Goal: Transaction & Acquisition: Purchase product/service

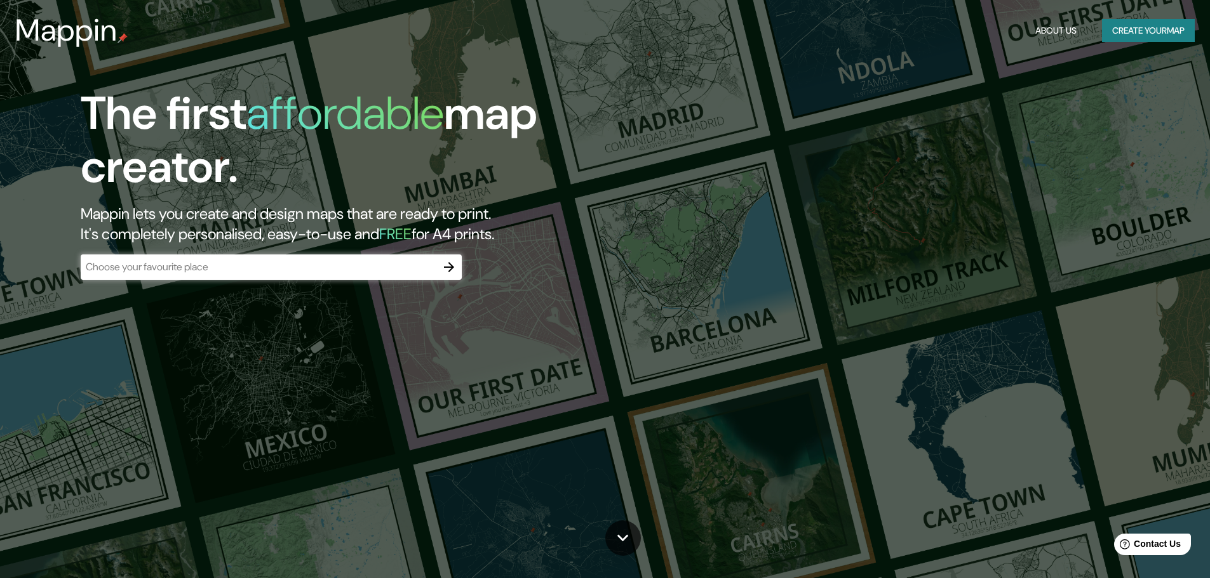
click at [1128, 29] on button "Create your map" at bounding box center [1148, 30] width 93 height 23
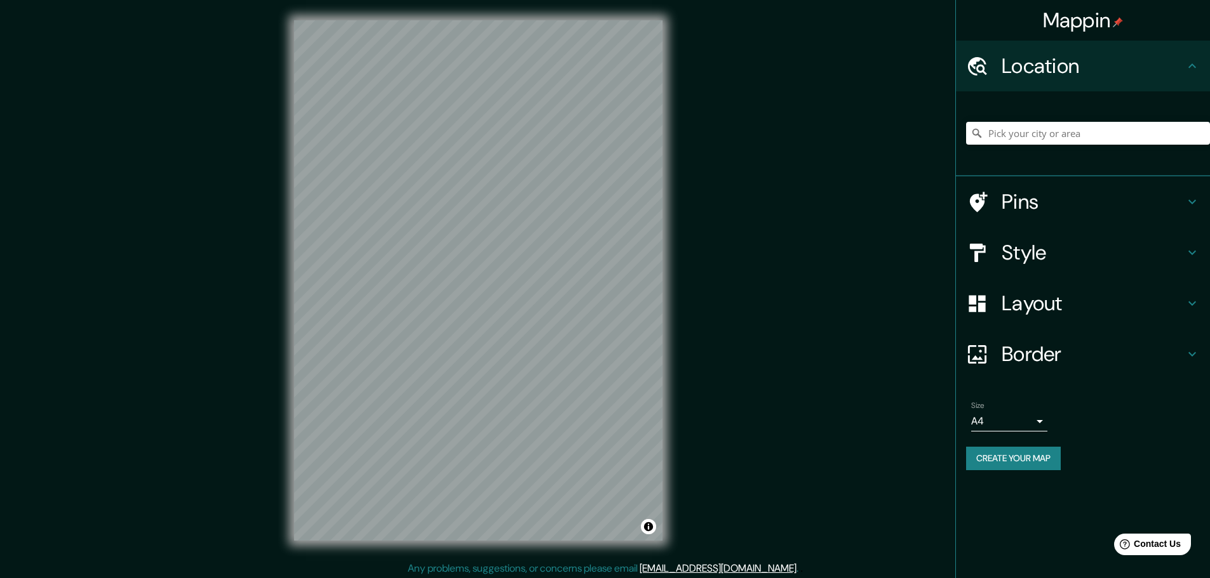
click at [537, 549] on div "© Mapbox © OpenStreetMap Improve this map" at bounding box center [478, 280] width 409 height 561
click at [287, 180] on div "© Mapbox © OpenStreetMap Improve this map" at bounding box center [478, 280] width 409 height 561
click at [1073, 258] on h4 "Style" at bounding box center [1092, 252] width 183 height 25
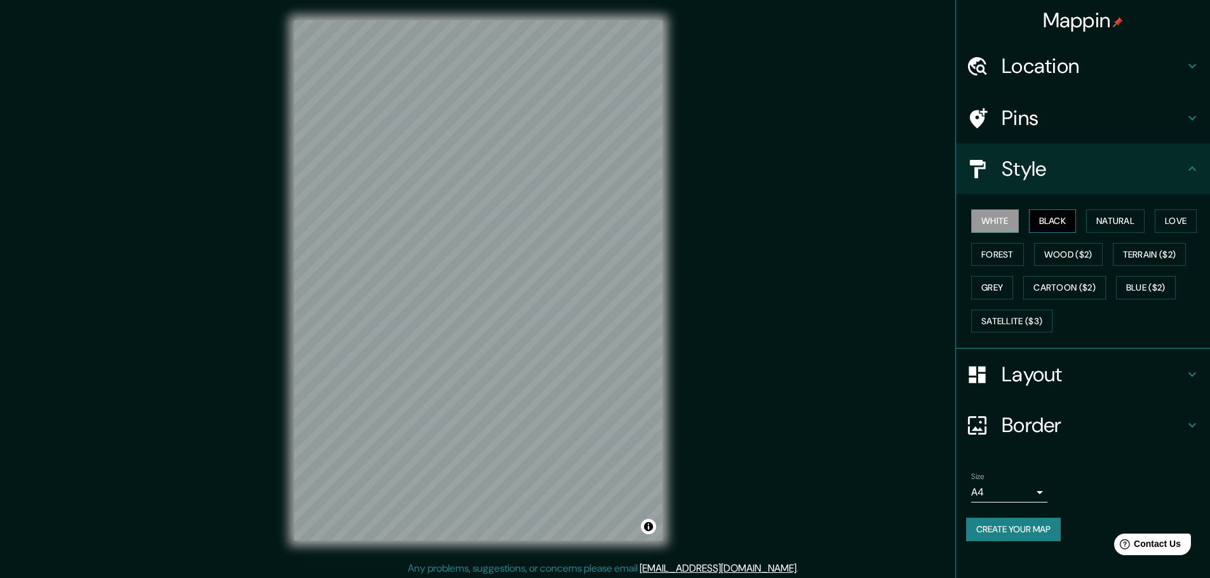
click at [1061, 224] on button "Black" at bounding box center [1053, 221] width 48 height 23
click at [1124, 222] on button "Natural" at bounding box center [1115, 221] width 58 height 23
click at [1180, 224] on button "Love" at bounding box center [1175, 221] width 42 height 23
click at [1144, 258] on button "Terrain ($2)" at bounding box center [1150, 254] width 74 height 23
click at [1058, 290] on button "Cartoon ($2)" at bounding box center [1064, 287] width 83 height 23
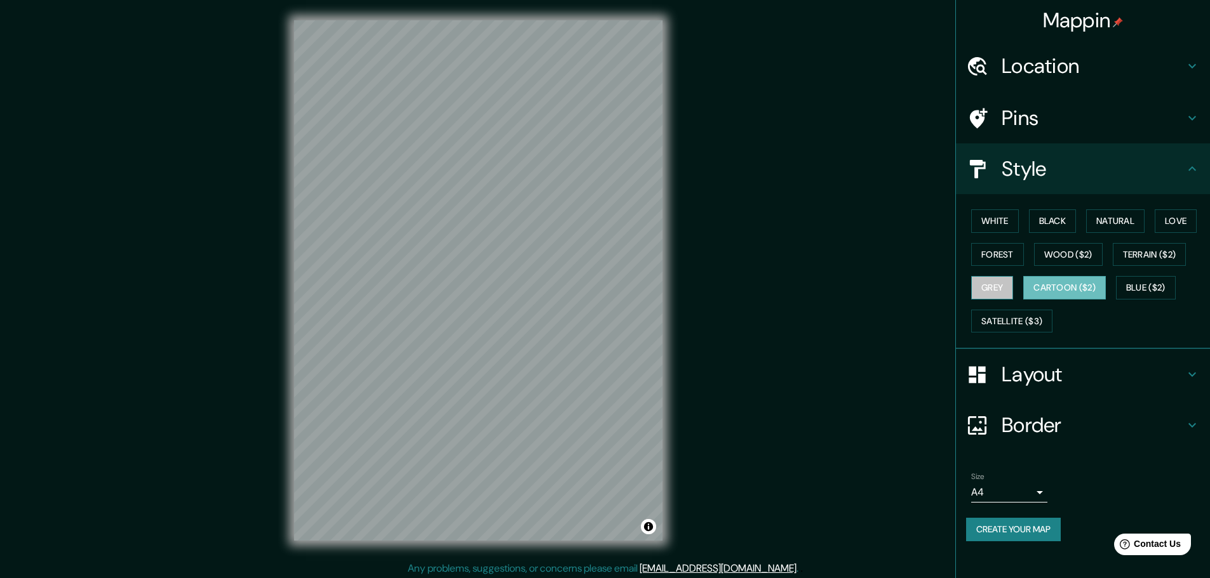
click at [1006, 283] on button "Grey" at bounding box center [992, 287] width 42 height 23
click at [1011, 252] on button "Forest" at bounding box center [997, 254] width 53 height 23
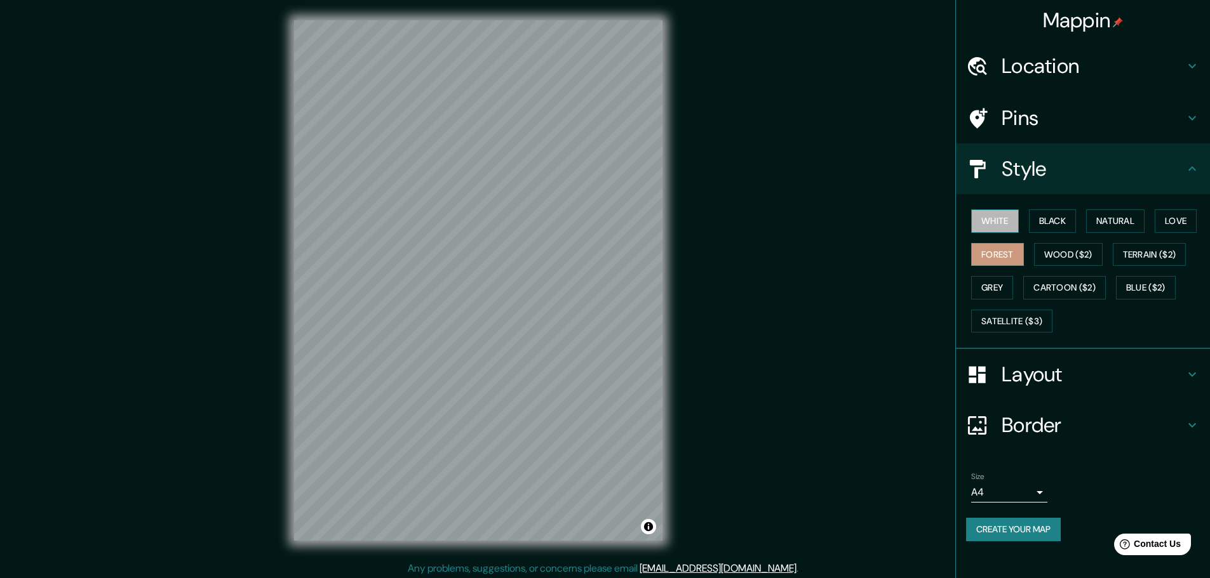
click at [993, 222] on button "White" at bounding box center [995, 221] width 48 height 23
click at [1108, 108] on h4 "Pins" at bounding box center [1092, 117] width 183 height 25
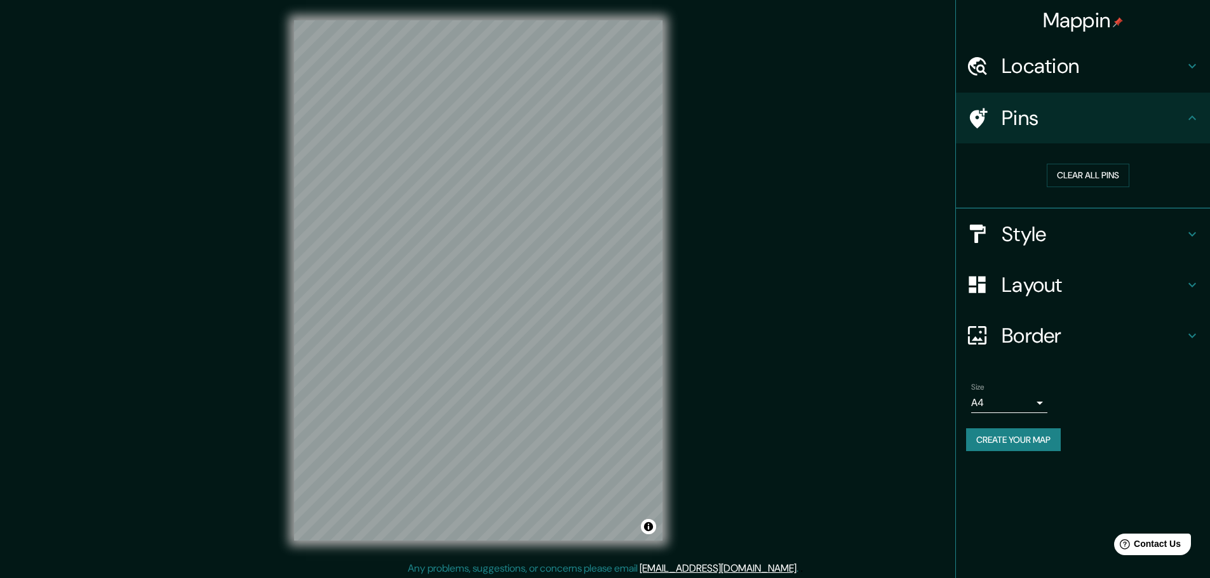
click at [1176, 66] on h4 "Location" at bounding box center [1092, 65] width 183 height 25
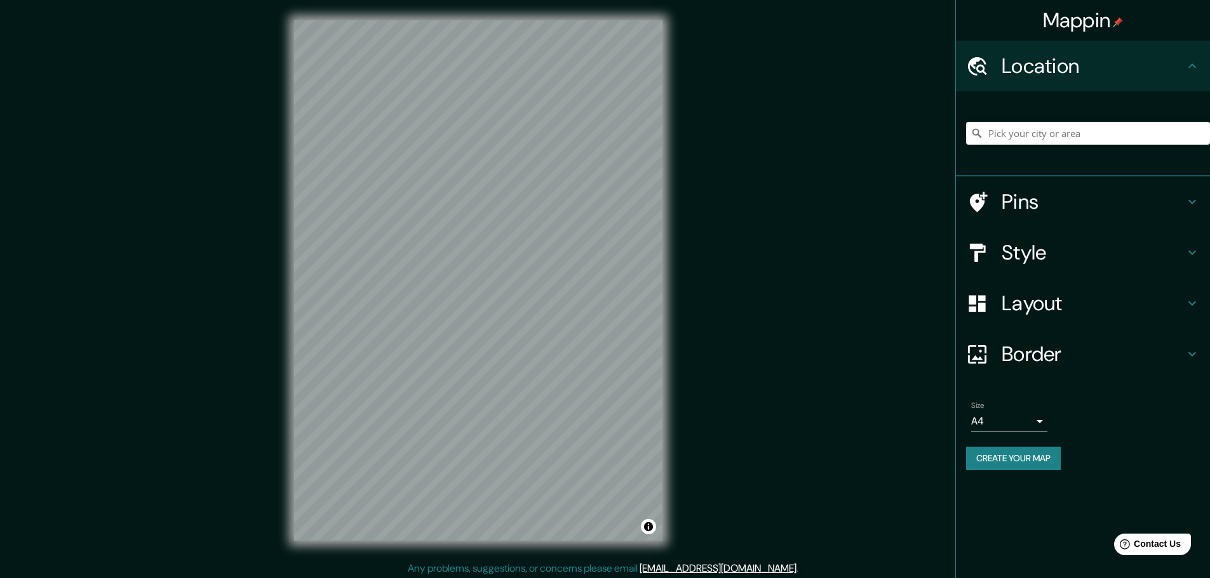
click at [1062, 236] on div "Style" at bounding box center [1083, 252] width 254 height 51
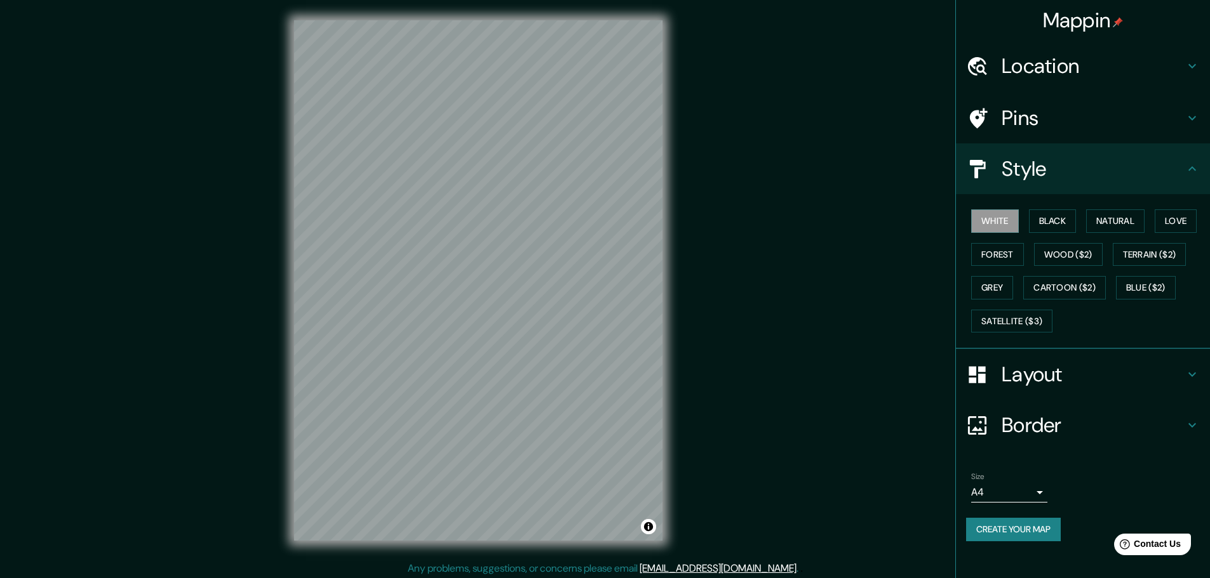
click at [1085, 428] on h4 "Border" at bounding box center [1092, 425] width 183 height 25
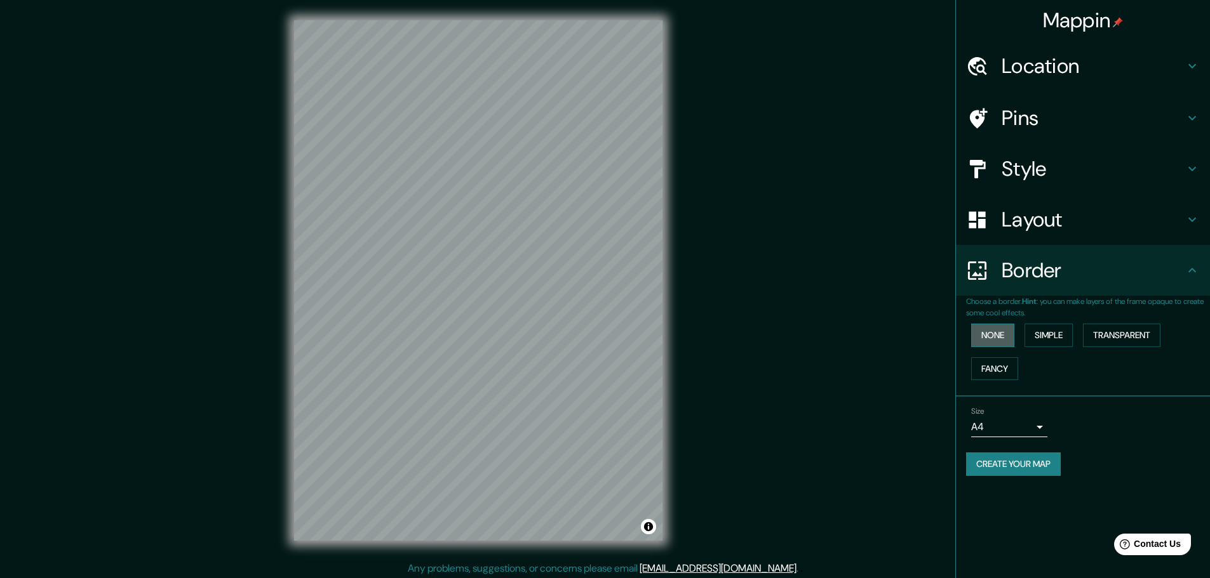
click at [1001, 336] on button "None" at bounding box center [992, 335] width 43 height 23
click at [1055, 333] on button "Simple" at bounding box center [1048, 335] width 48 height 23
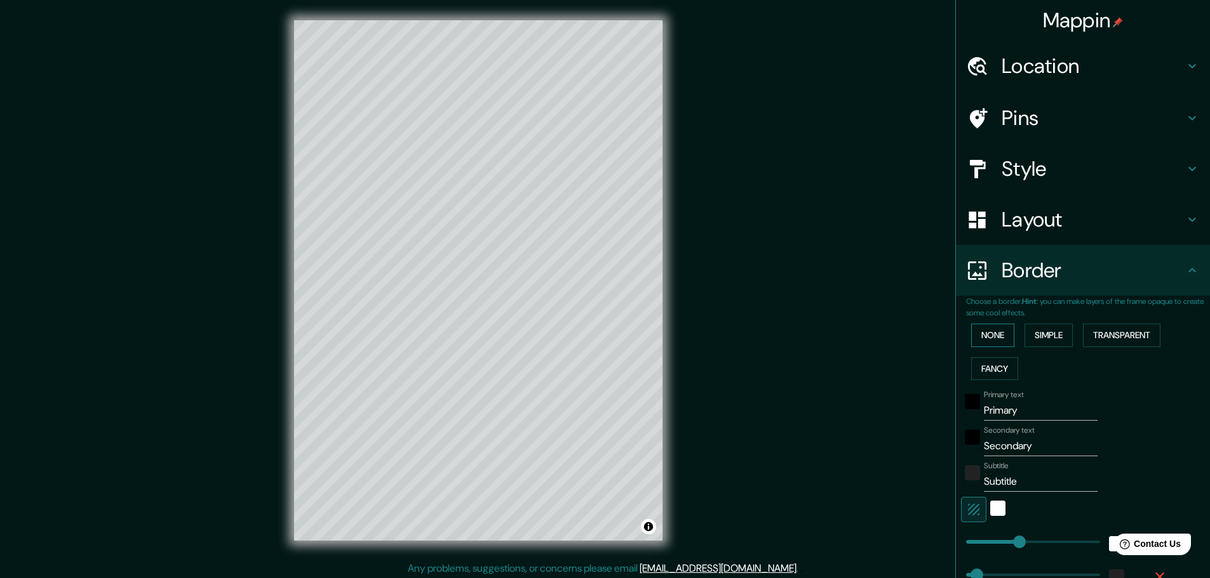
click at [987, 335] on button "None" at bounding box center [992, 335] width 43 height 23
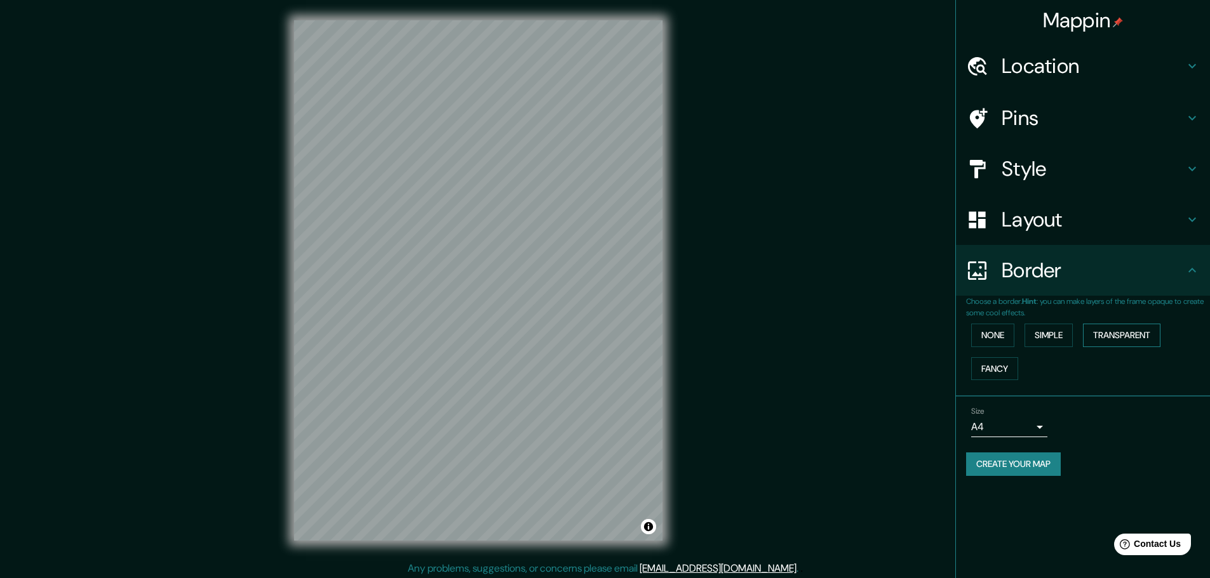
click at [1107, 338] on button "Transparent" at bounding box center [1121, 335] width 77 height 23
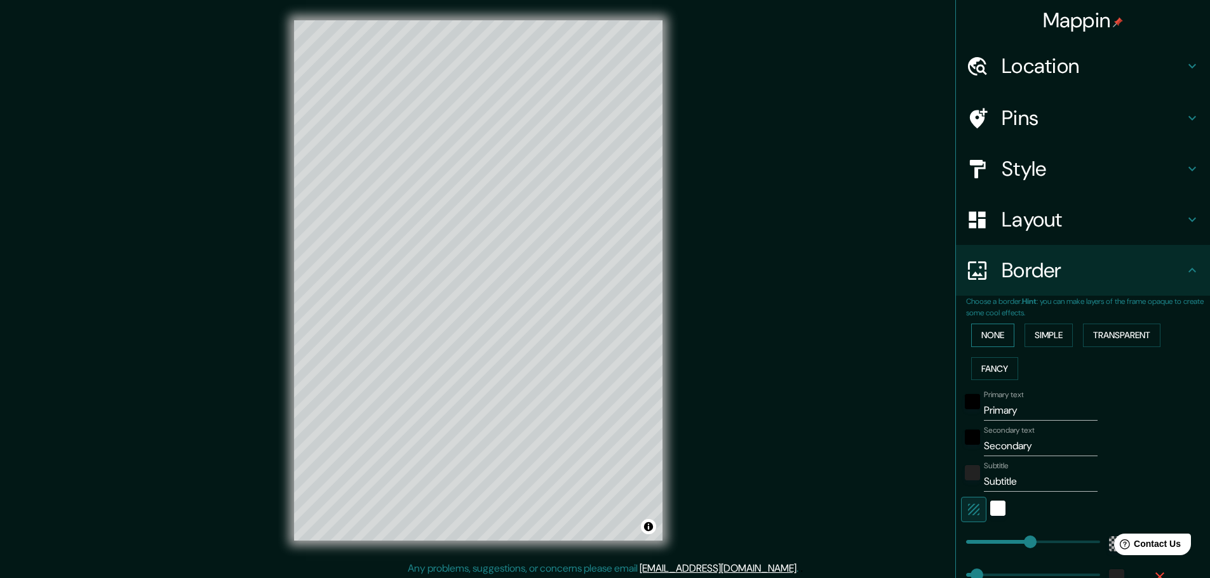
click at [991, 337] on button "None" at bounding box center [992, 335] width 43 height 23
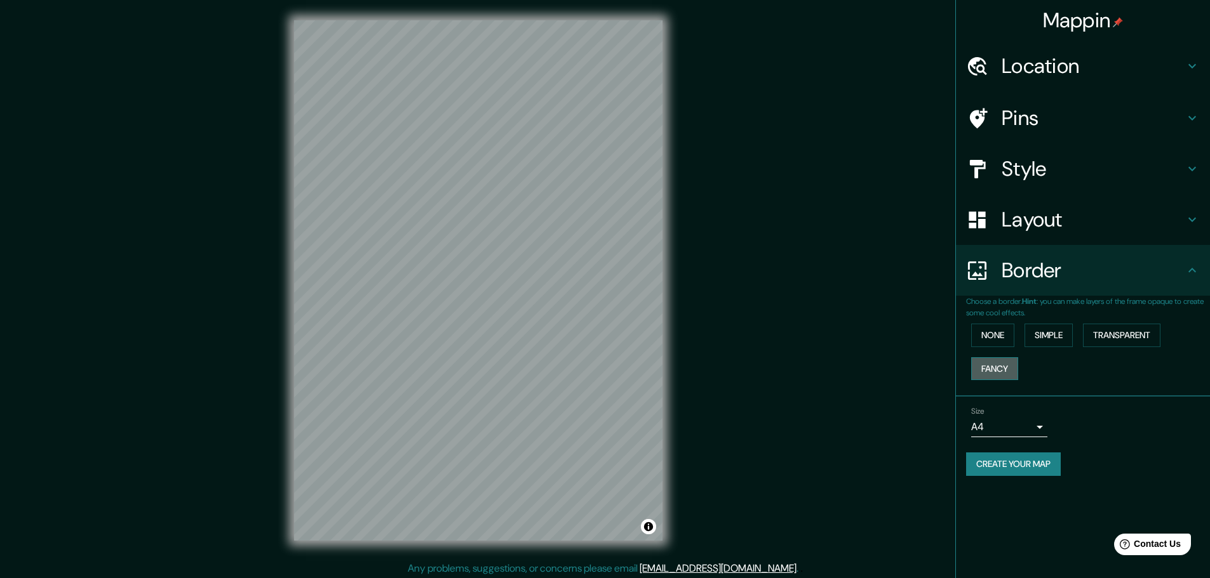
click at [1002, 373] on button "Fancy" at bounding box center [994, 369] width 47 height 23
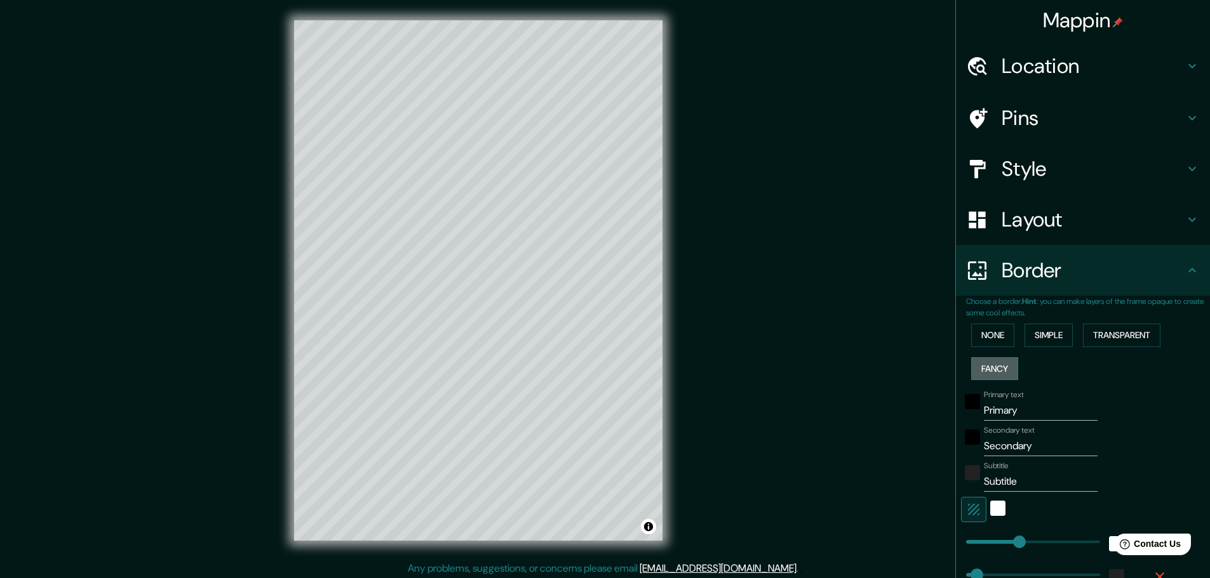
click at [1002, 373] on button "Fancy" at bounding box center [994, 369] width 47 height 23
type input "46"
type input "23"
click at [994, 343] on button "None" at bounding box center [992, 335] width 43 height 23
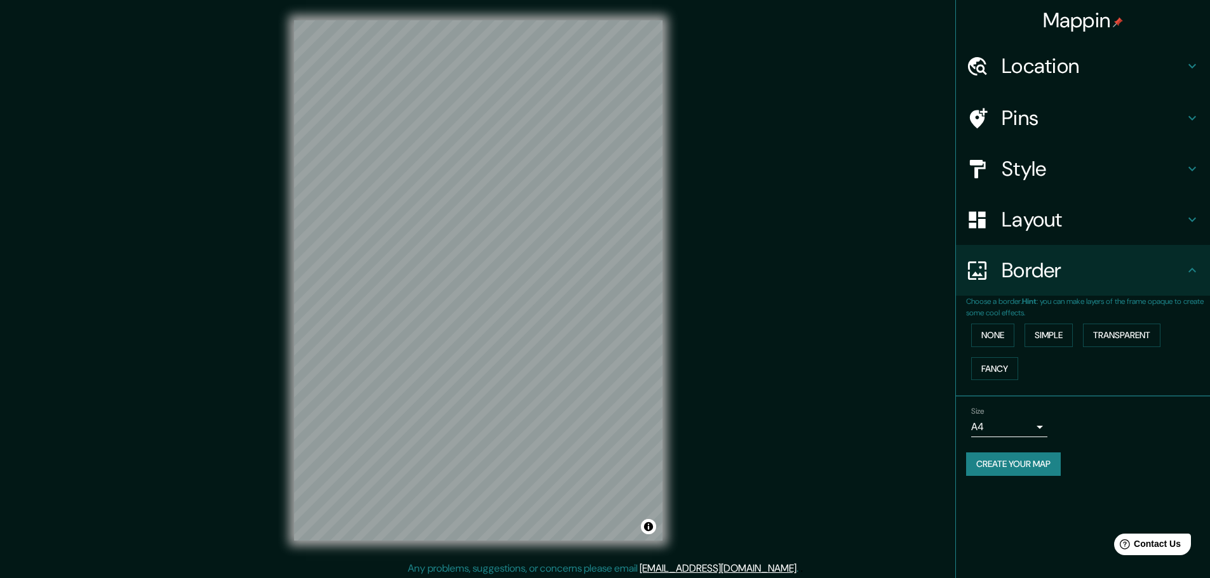
click at [1018, 429] on body "Mappin Location Pins Style Layout Border Choose a border. Hint : you can make l…" at bounding box center [605, 289] width 1210 height 578
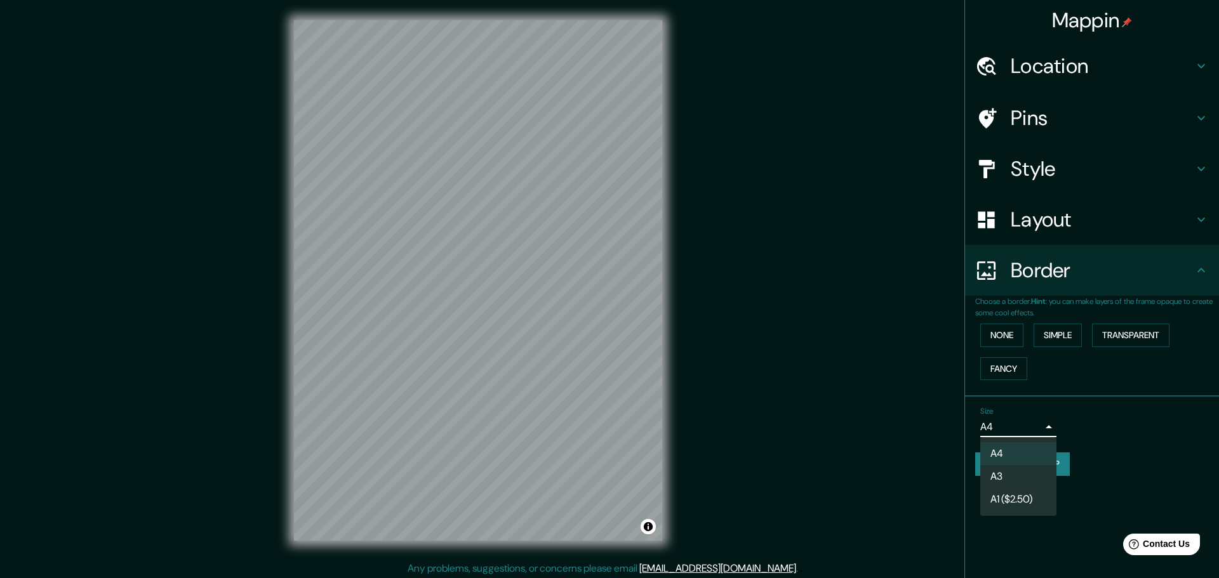
click at [1023, 469] on li "A3" at bounding box center [1018, 476] width 76 height 23
type input "a4"
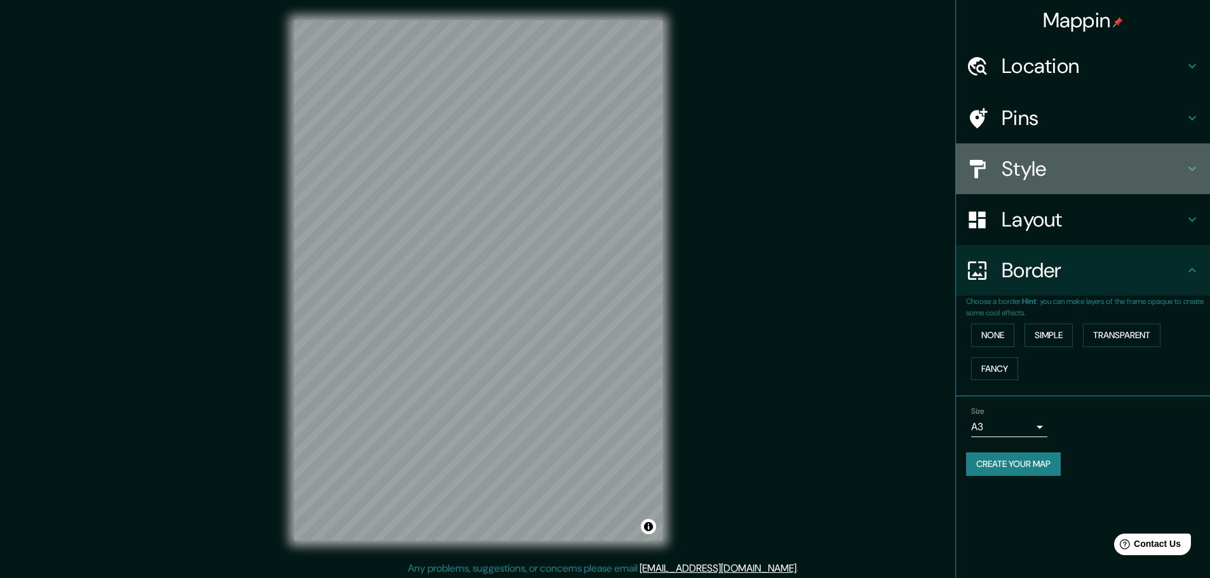
click at [1081, 184] on div "Style" at bounding box center [1083, 169] width 254 height 51
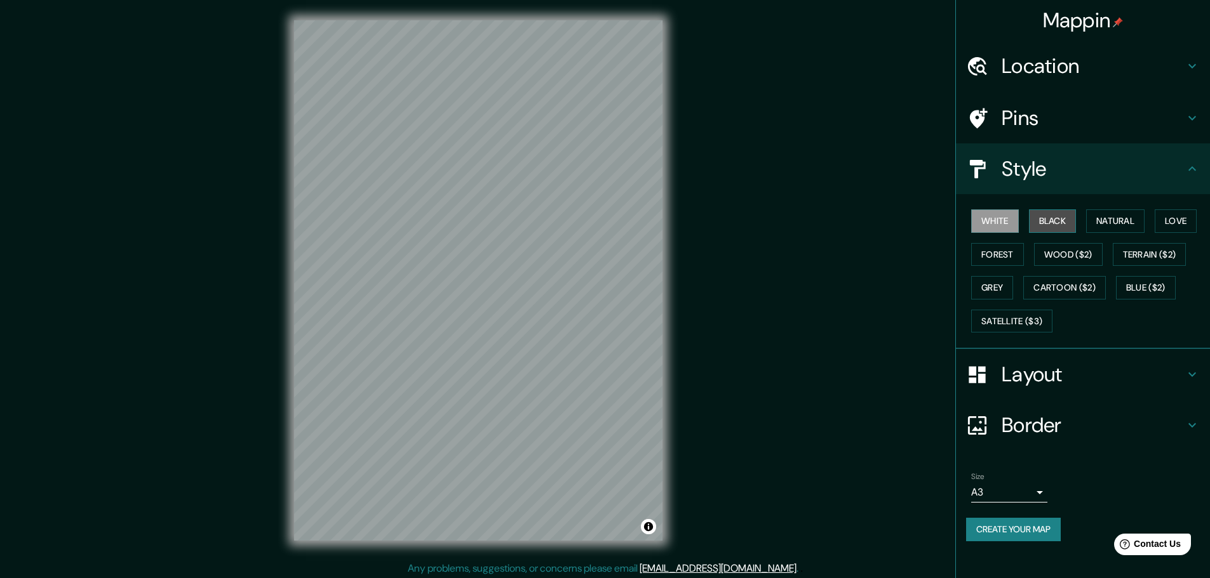
click at [1055, 225] on button "Black" at bounding box center [1053, 221] width 48 height 23
click at [1009, 213] on button "White" at bounding box center [995, 221] width 48 height 23
click at [1130, 216] on button "Natural" at bounding box center [1115, 221] width 58 height 23
click at [1175, 218] on button "Love" at bounding box center [1175, 221] width 42 height 23
click at [1126, 224] on button "Natural" at bounding box center [1115, 221] width 58 height 23
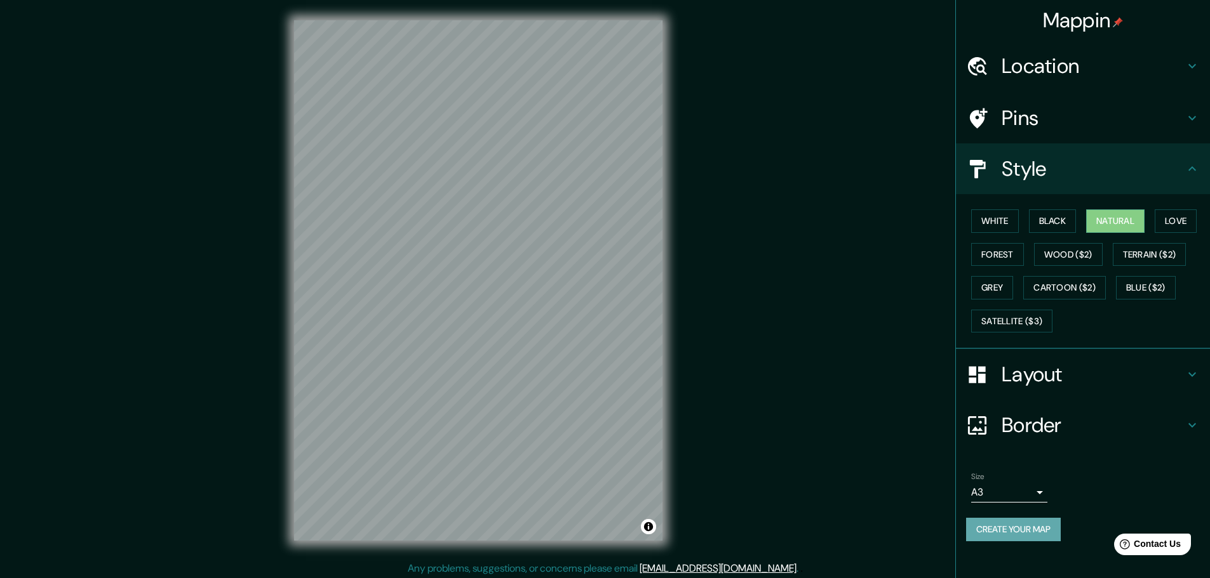
click at [999, 527] on button "Create your map" at bounding box center [1013, 529] width 95 height 23
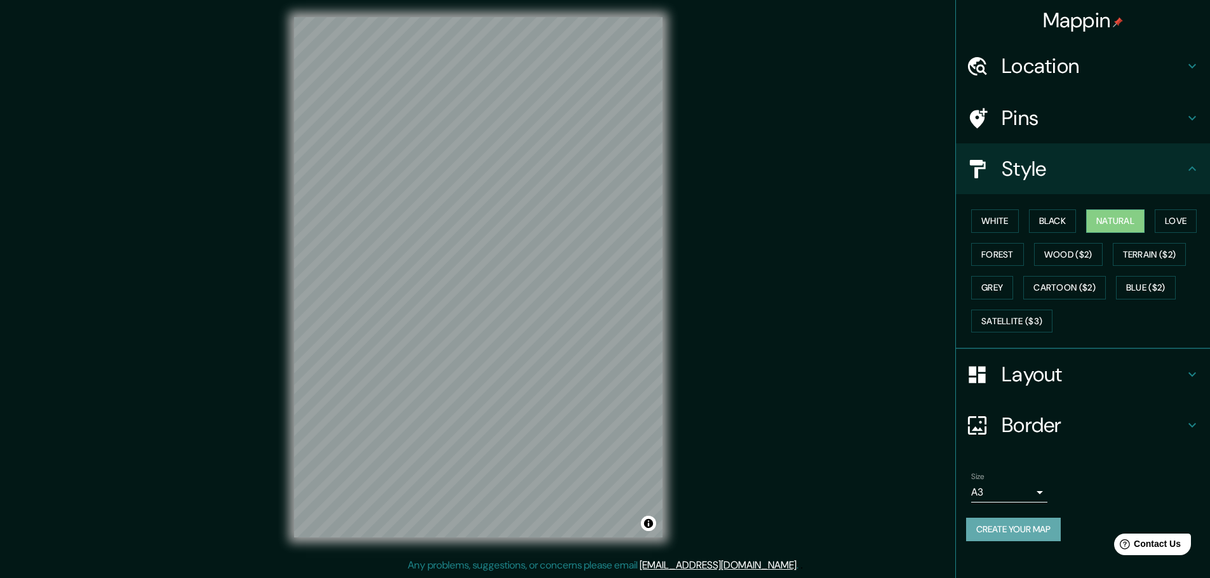
click at [1035, 533] on button "Create your map" at bounding box center [1013, 529] width 95 height 23
drag, startPoint x: 467, startPoint y: 338, endPoint x: 484, endPoint y: 338, distance: 16.5
click at [484, 17] on div at bounding box center [478, 17] width 368 height 0
drag, startPoint x: 485, startPoint y: 335, endPoint x: 791, endPoint y: 356, distance: 306.2
click at [792, 356] on div "Mappin Location Pins Style White Black Natural Love Forest Wood ($2) Terrain ($…" at bounding box center [605, 288] width 1210 height 582
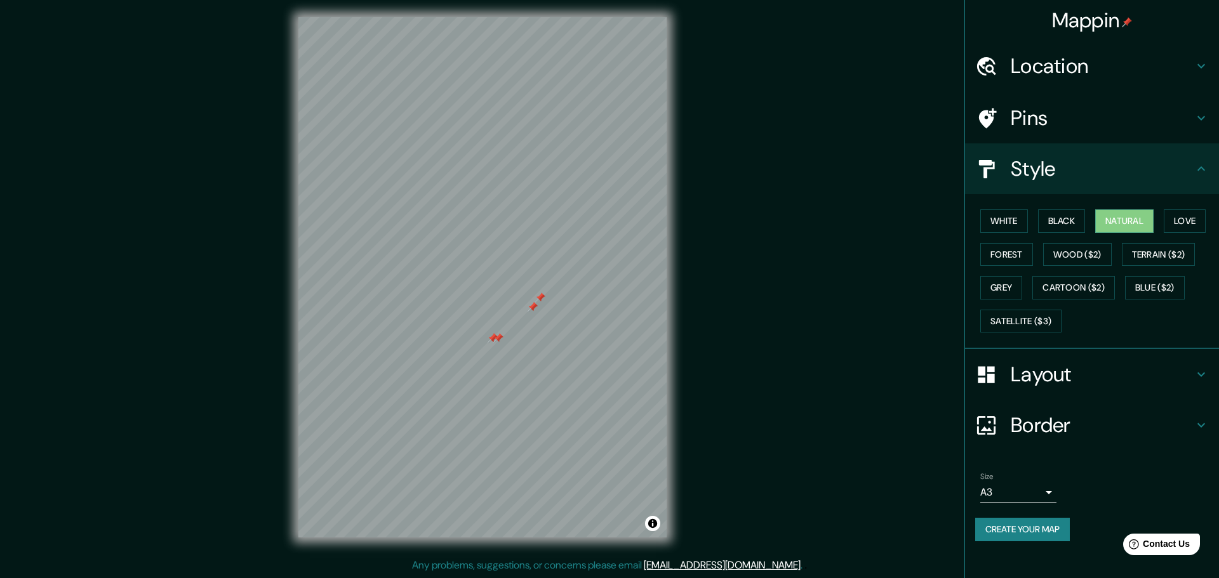
click at [1021, 497] on body "Mappin Location Pins Style White Black Natural Love Forest Wood ($2) Terrain ($…" at bounding box center [609, 286] width 1219 height 578
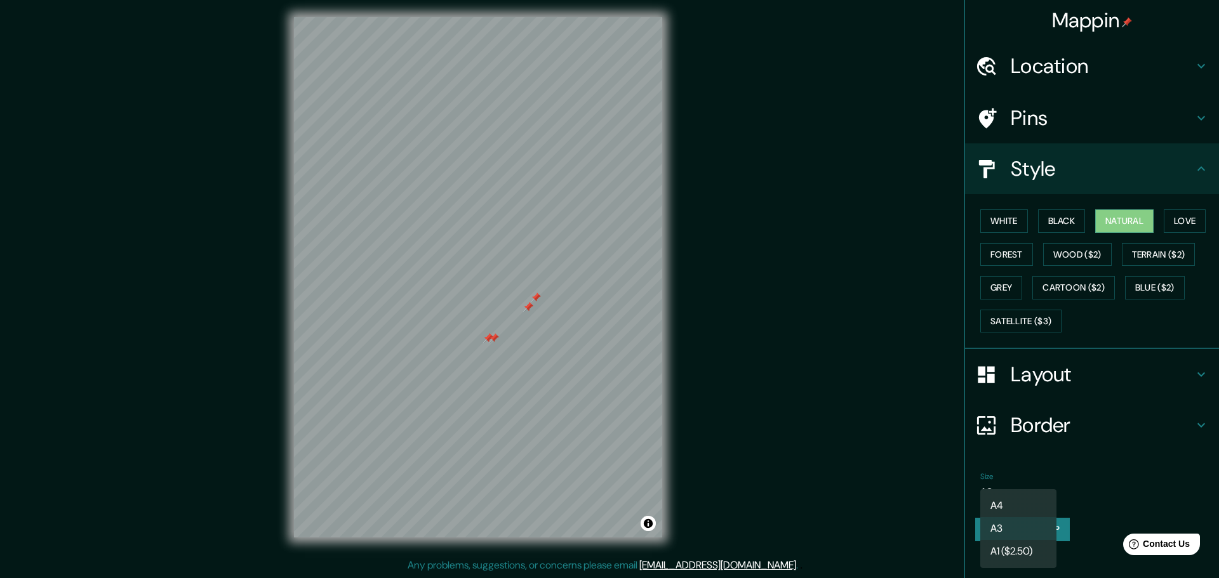
click at [853, 412] on div at bounding box center [609, 289] width 1219 height 578
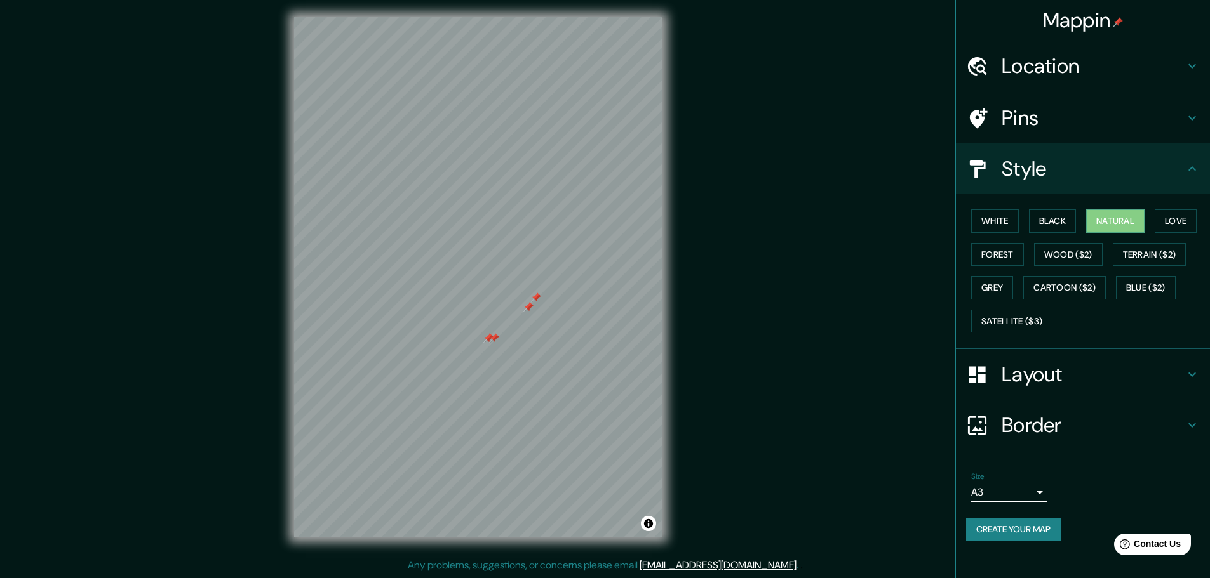
click at [1017, 531] on button "Create your map" at bounding box center [1013, 529] width 95 height 23
click at [783, 427] on div "Mappin Location Pins Style White Black Natural Love Forest Wood ($2) Terrain ($…" at bounding box center [605, 288] width 1210 height 582
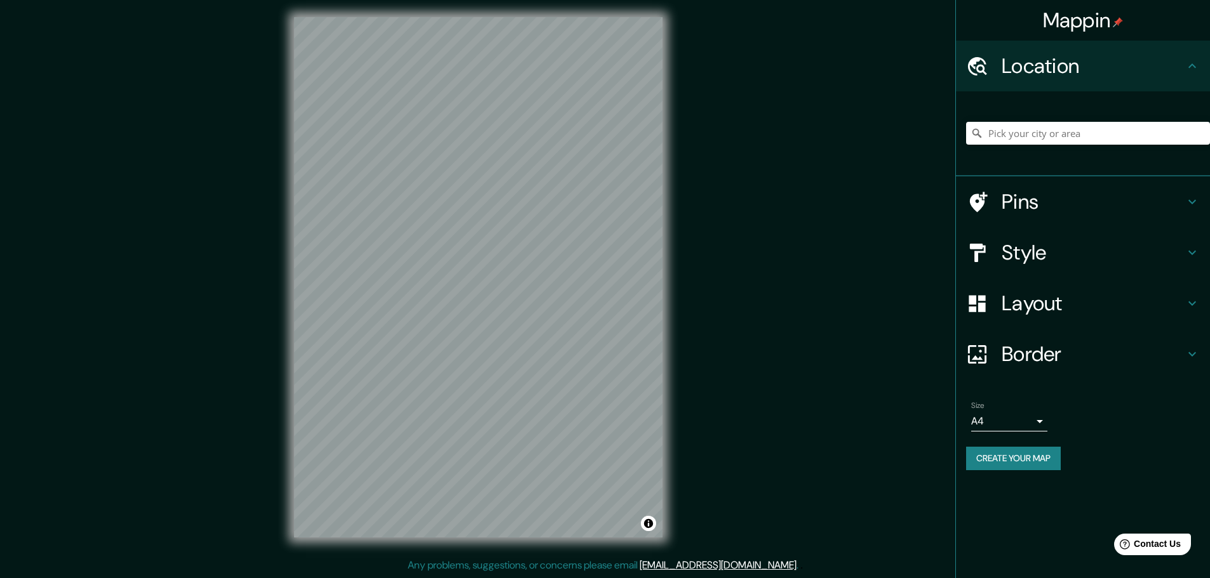
click at [594, 569] on div "Mappin Location Pins Style Layout Border Choose a border. Hint : you can make l…" at bounding box center [605, 288] width 1210 height 582
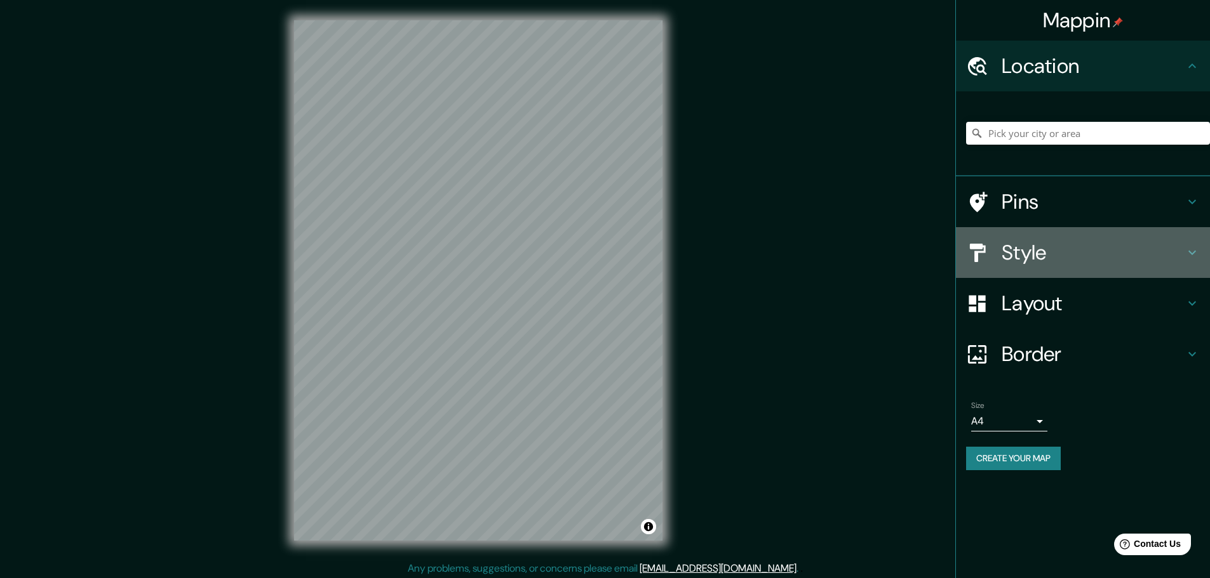
click at [1118, 253] on h4 "Style" at bounding box center [1092, 252] width 183 height 25
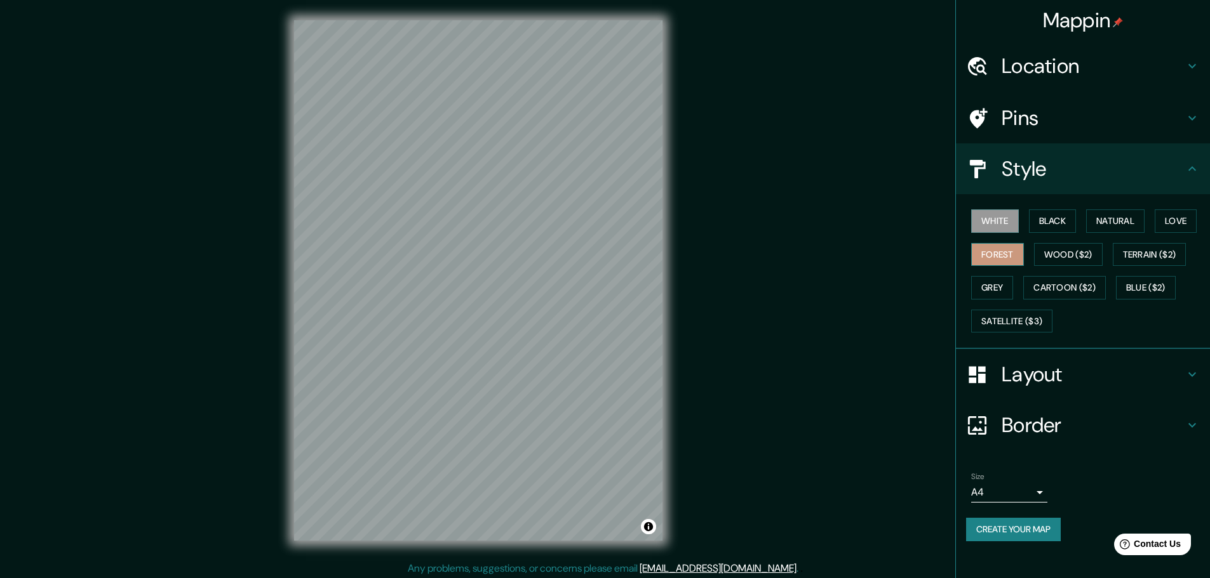
click at [1006, 252] on button "Forest" at bounding box center [997, 254] width 53 height 23
click at [1061, 226] on button "Black" at bounding box center [1053, 221] width 48 height 23
click at [1134, 220] on button "Natural" at bounding box center [1115, 221] width 58 height 23
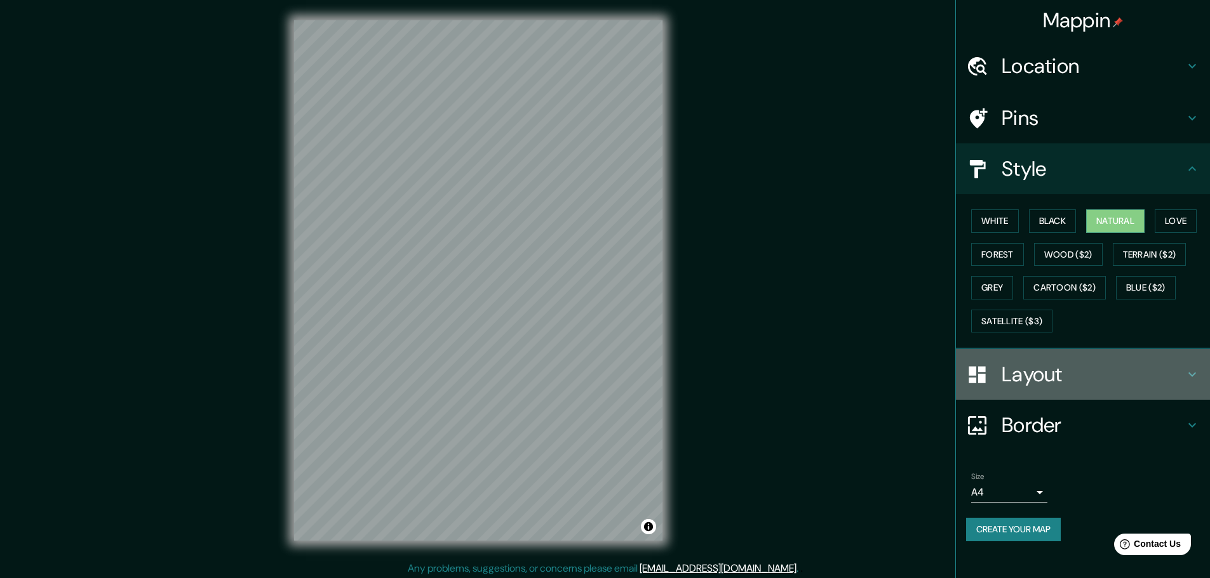
click at [1093, 371] on h4 "Layout" at bounding box center [1092, 374] width 183 height 25
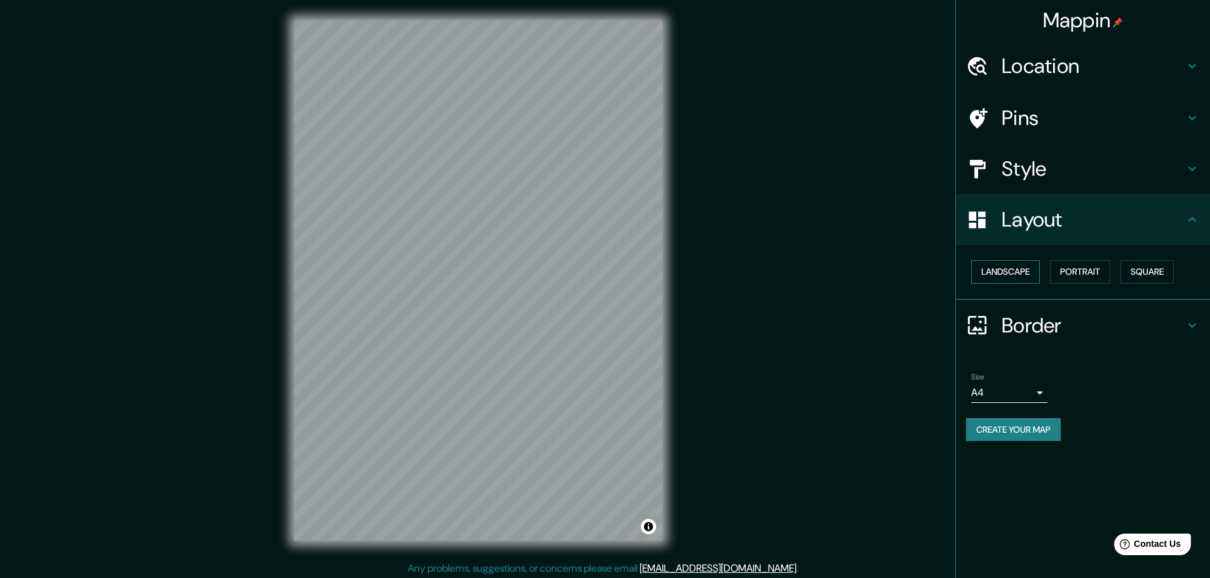
click at [1012, 271] on button "Landscape" at bounding box center [1005, 271] width 69 height 23
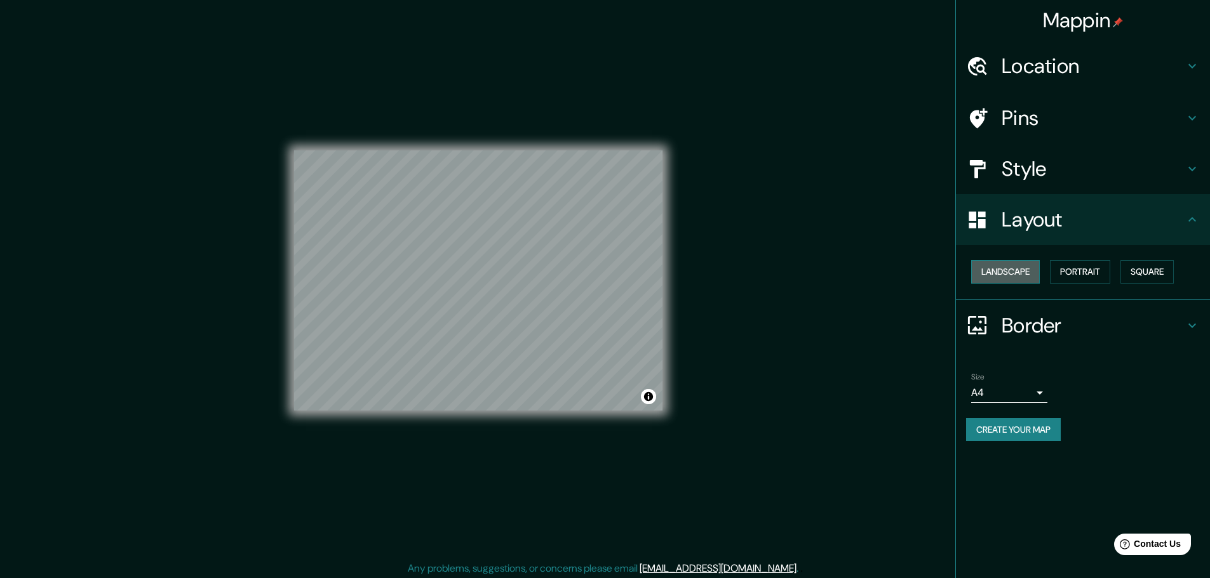
click at [1012, 271] on button "Landscape" at bounding box center [1005, 271] width 69 height 23
click at [1094, 272] on button "Portrait" at bounding box center [1080, 271] width 60 height 23
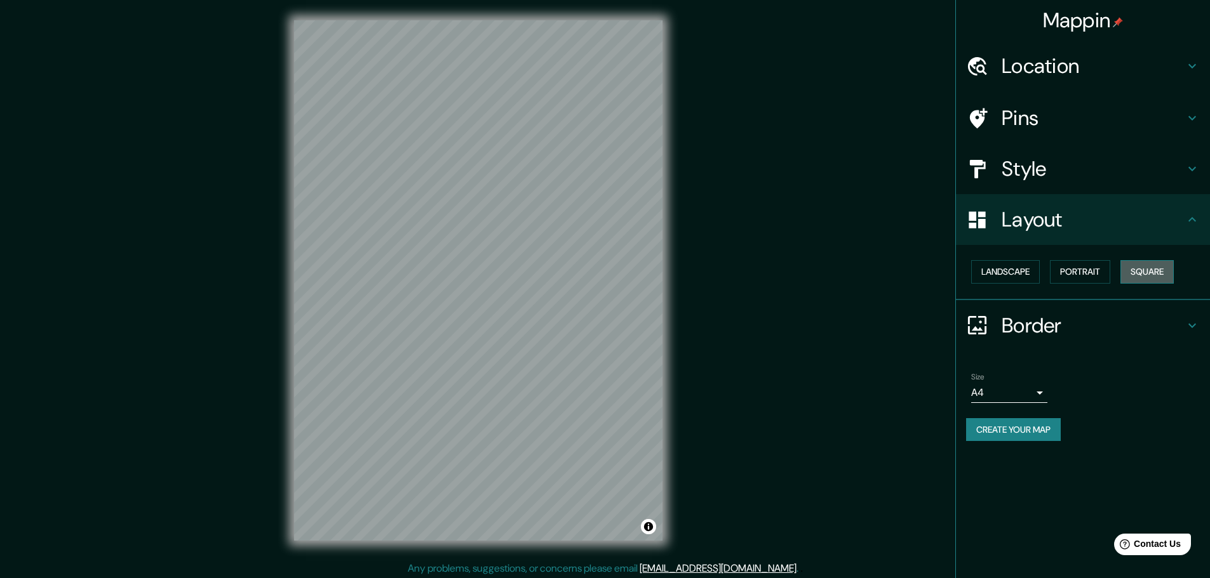
click at [1161, 275] on button "Square" at bounding box center [1146, 271] width 53 height 23
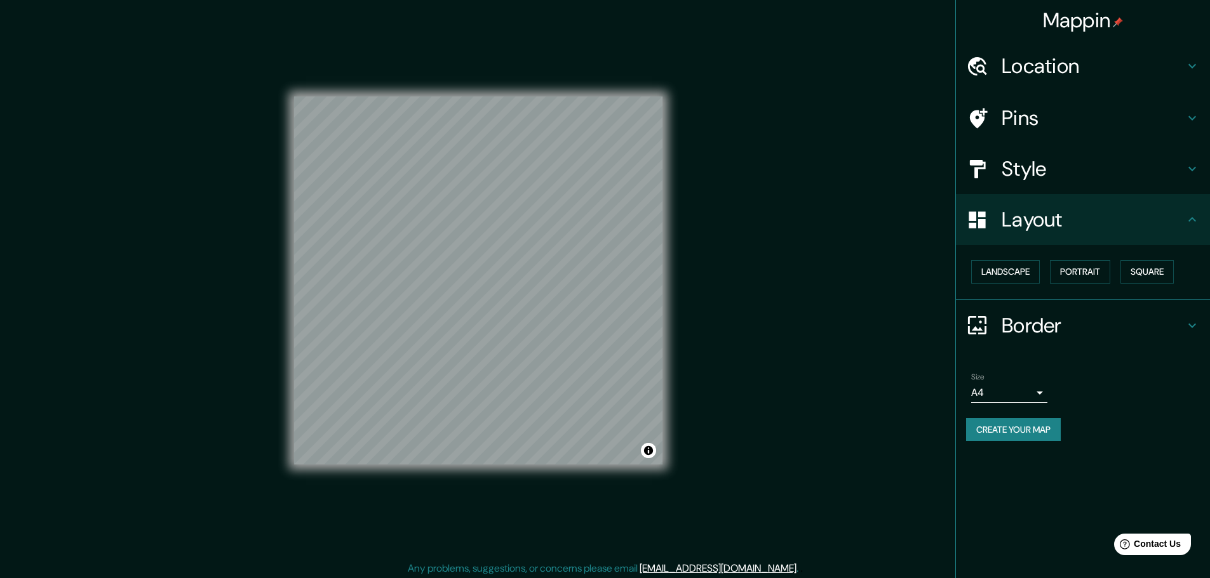
click at [1033, 333] on h4 "Border" at bounding box center [1092, 325] width 183 height 25
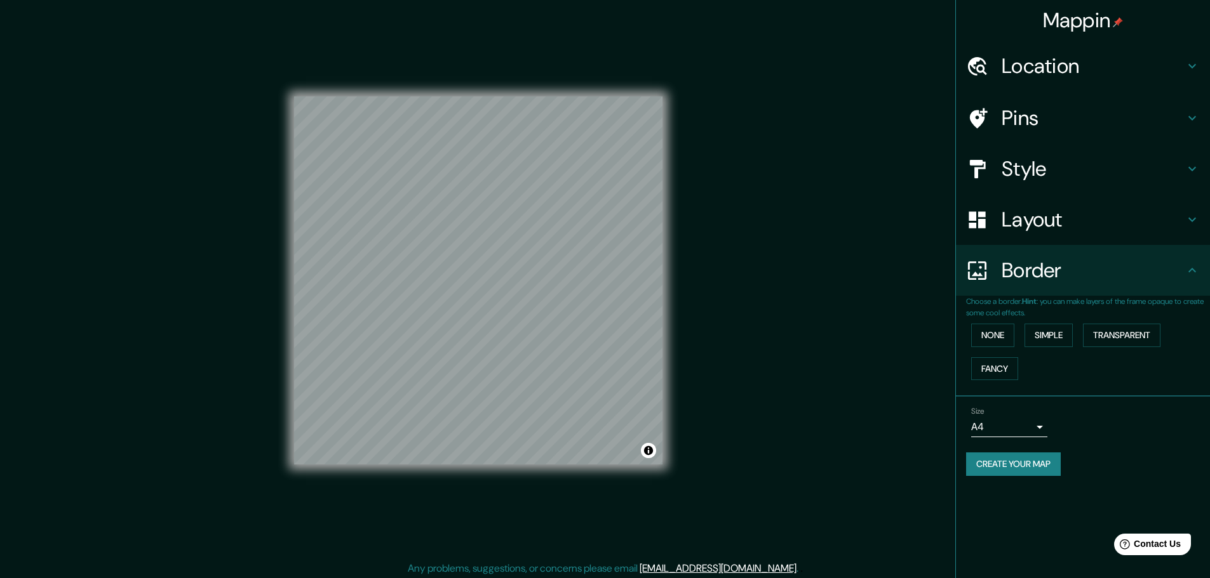
click at [1034, 427] on body "Mappin Location Pins Style Layout Border Choose a border. Hint : you can make l…" at bounding box center [605, 289] width 1210 height 578
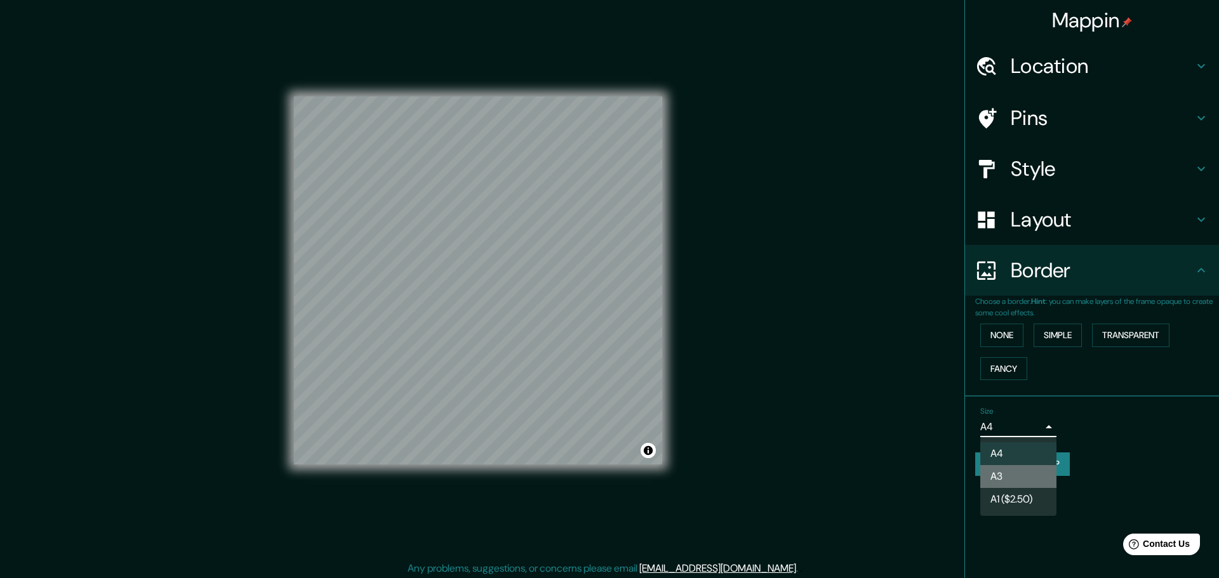
click at [1019, 466] on li "A3" at bounding box center [1018, 476] width 76 height 23
click at [1021, 427] on body "Mappin Location Pins Style Layout Border Choose a border. Hint : you can make l…" at bounding box center [609, 289] width 1219 height 578
click at [1005, 465] on li "A4" at bounding box center [1018, 454] width 76 height 23
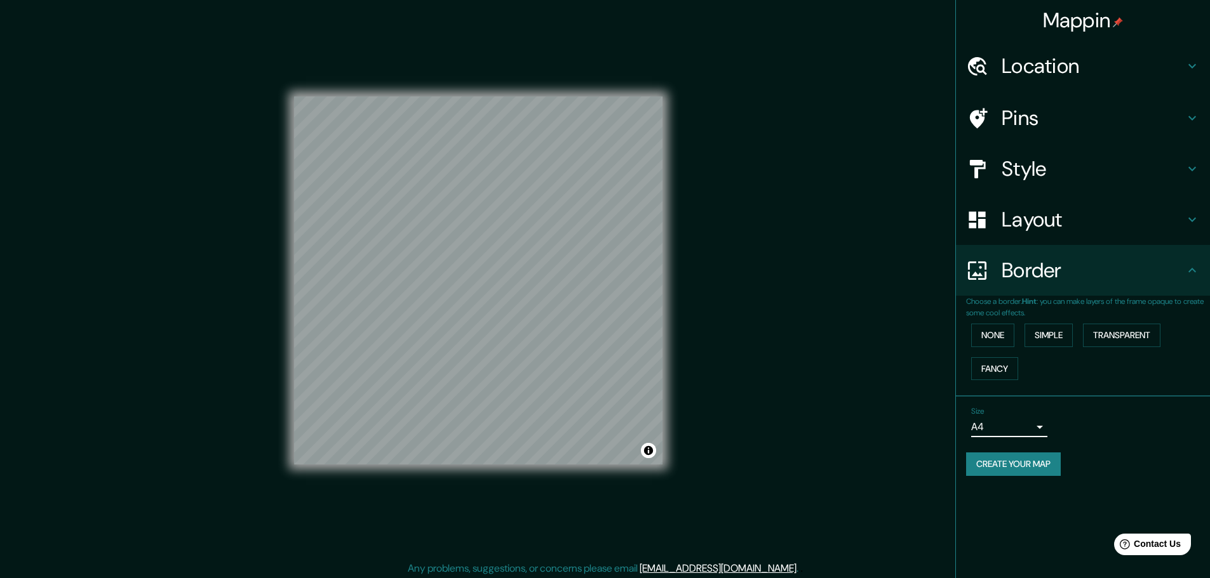
click at [1020, 461] on button "Create your map" at bounding box center [1013, 464] width 95 height 23
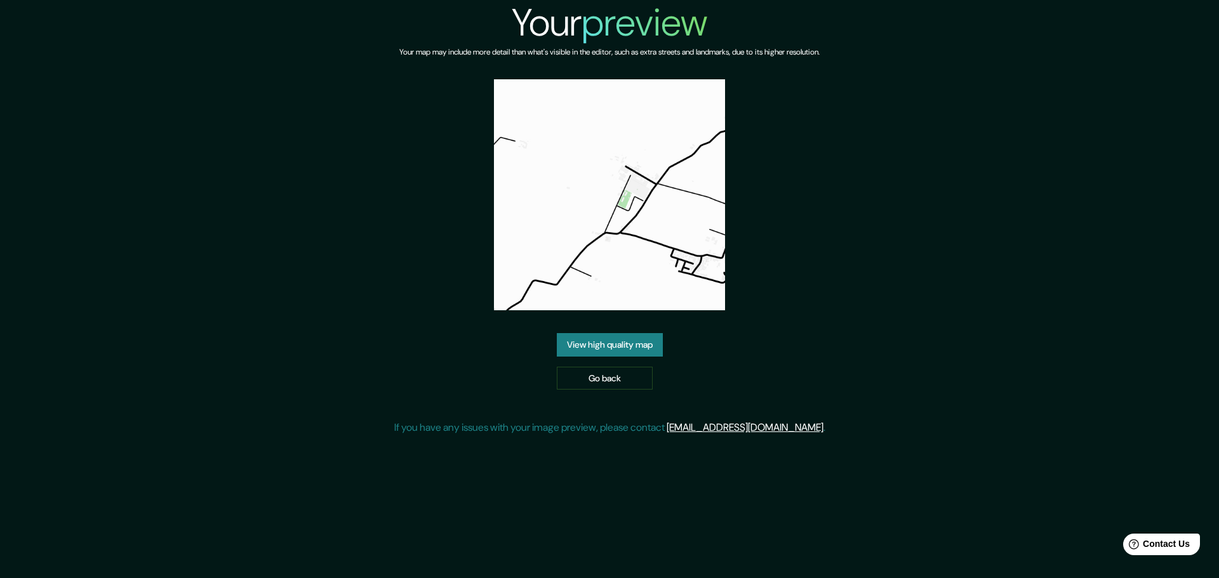
click at [626, 333] on link "View high quality map" at bounding box center [610, 344] width 106 height 23
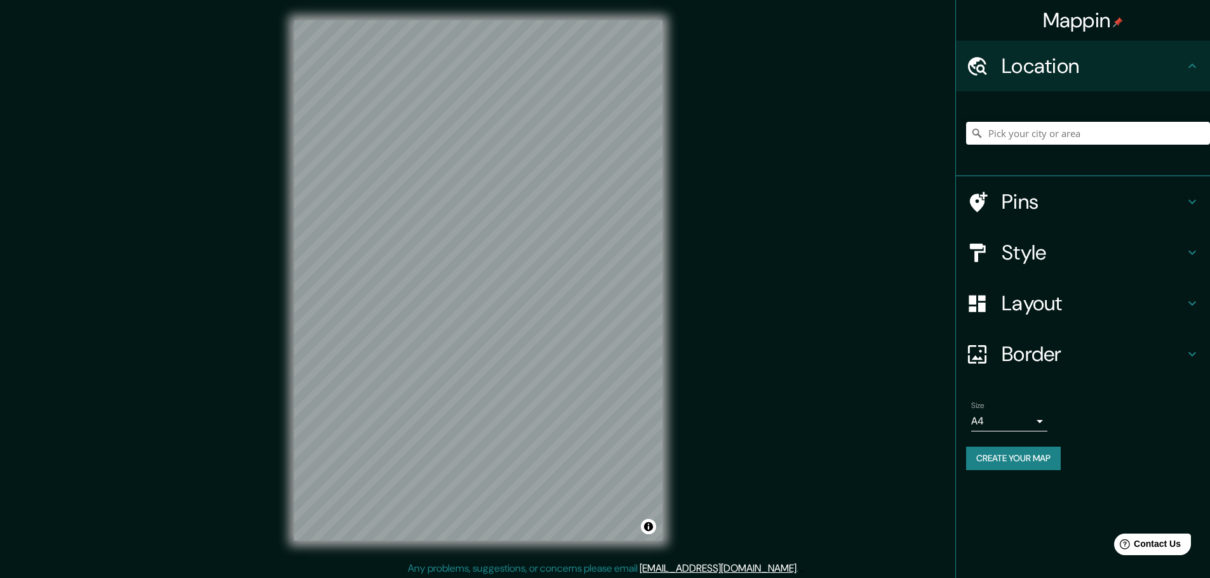
click at [1042, 199] on h4 "Pins" at bounding box center [1092, 201] width 183 height 25
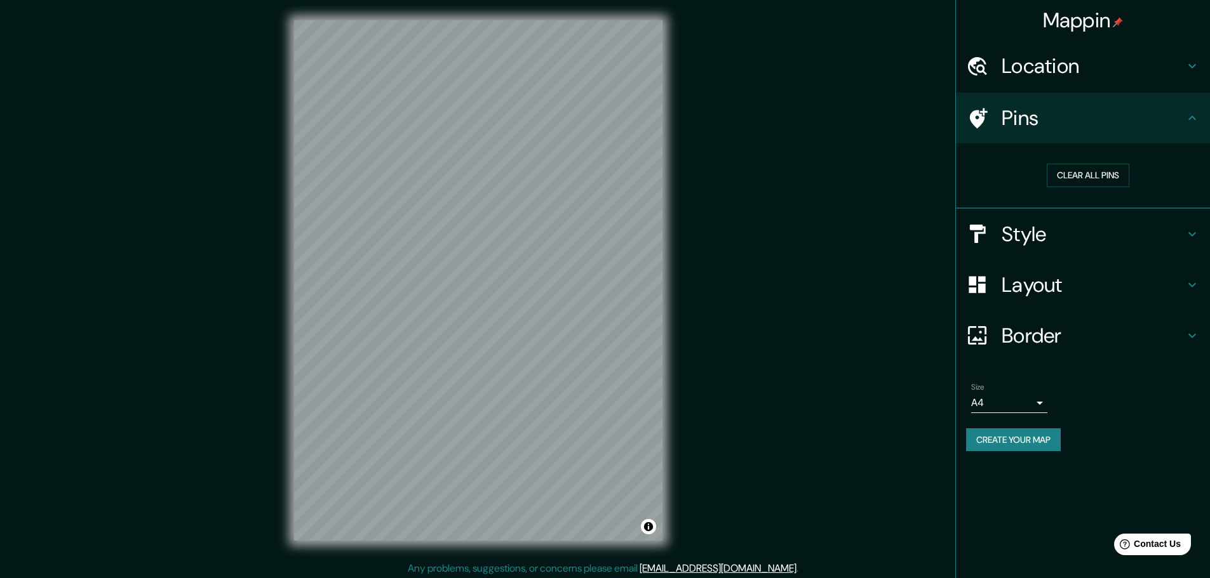
click at [1028, 227] on h4 "Style" at bounding box center [1092, 234] width 183 height 25
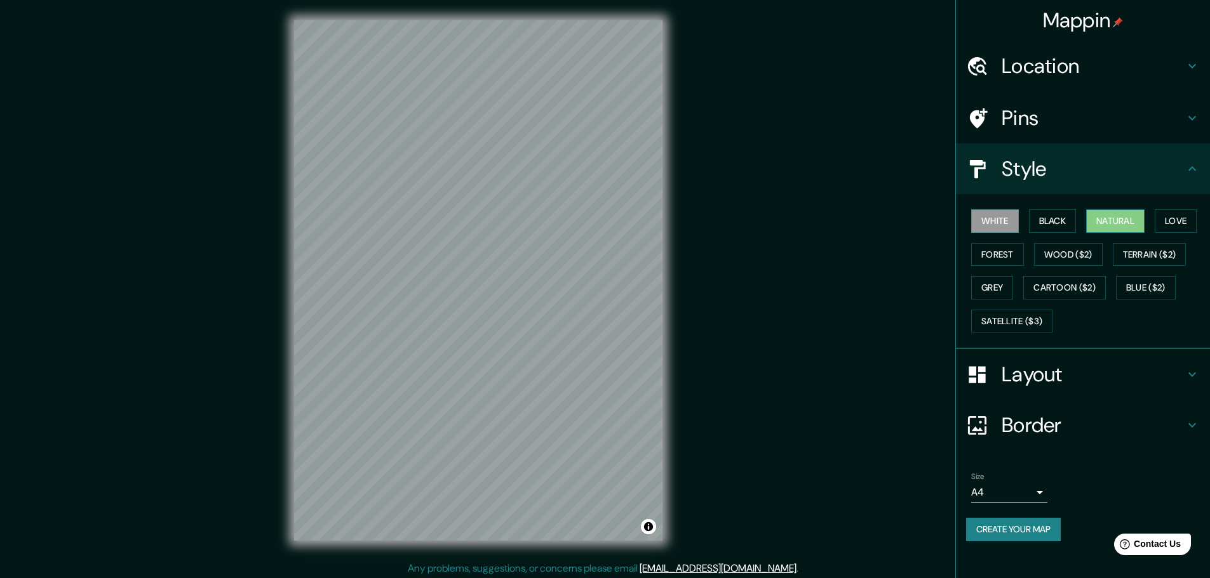
click at [1125, 232] on button "Natural" at bounding box center [1115, 221] width 58 height 23
click at [1179, 225] on button "Love" at bounding box center [1175, 221] width 42 height 23
click at [1074, 251] on button "Wood ($2)" at bounding box center [1068, 254] width 69 height 23
click at [1012, 260] on button "Forest" at bounding box center [997, 254] width 53 height 23
click at [1065, 261] on button "Wood ($2)" at bounding box center [1068, 254] width 69 height 23
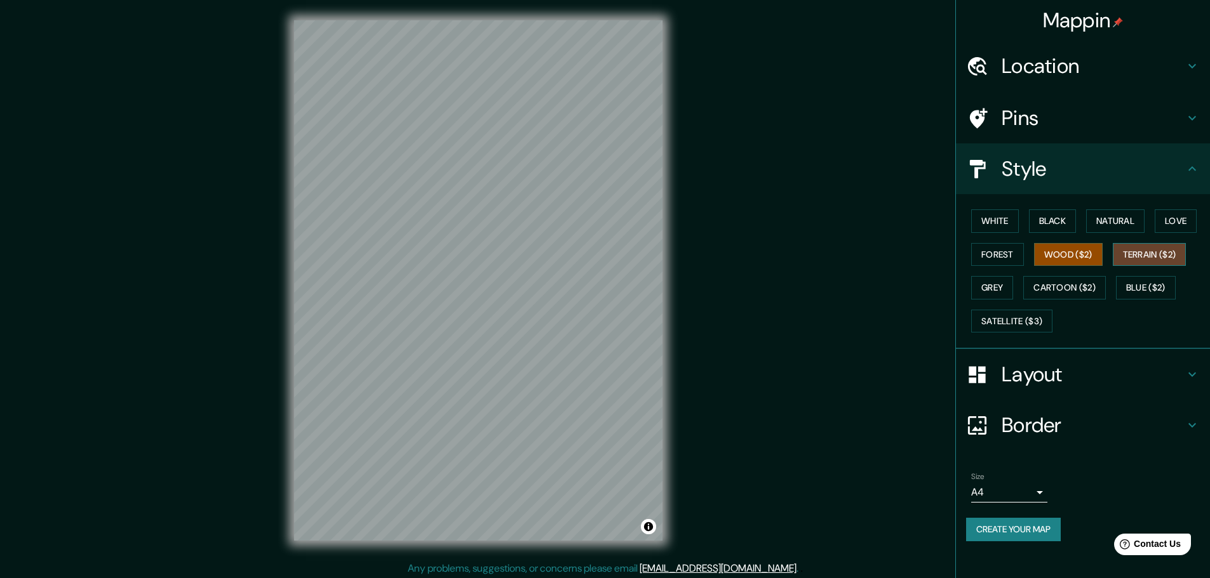
click at [1127, 253] on button "Terrain ($2)" at bounding box center [1150, 254] width 74 height 23
click at [1126, 284] on button "Blue ($2)" at bounding box center [1146, 287] width 60 height 23
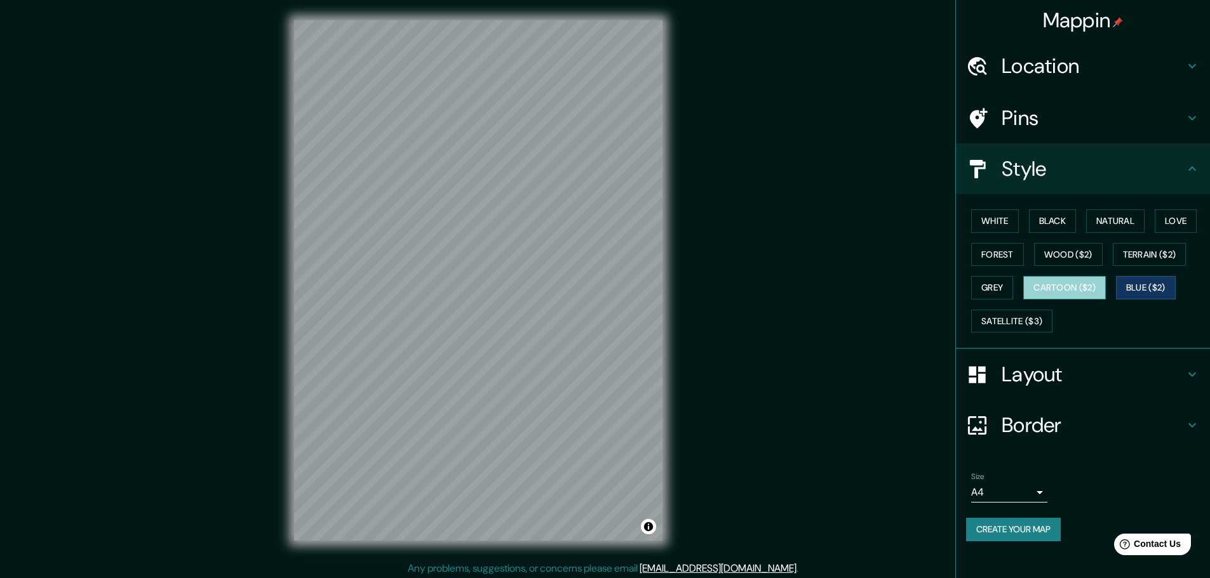
click at [1071, 294] on button "Cartoon ($2)" at bounding box center [1064, 287] width 83 height 23
click at [1003, 292] on button "Grey" at bounding box center [992, 287] width 42 height 23
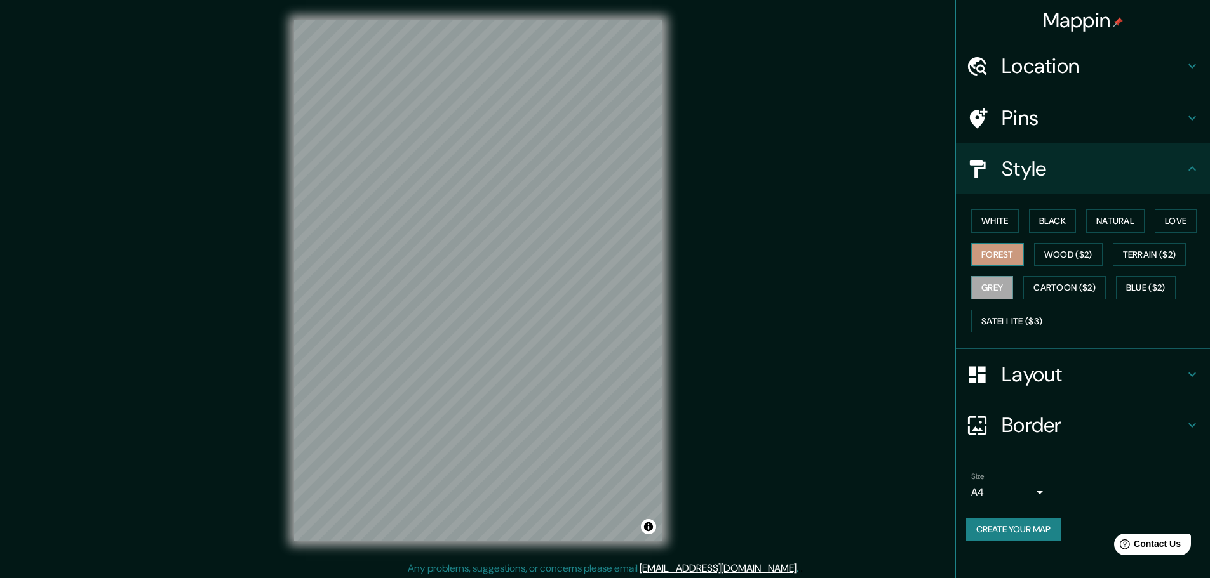
click at [1019, 255] on button "Forest" at bounding box center [997, 254] width 53 height 23
click at [1068, 251] on button "Wood ($2)" at bounding box center [1068, 254] width 69 height 23
click at [1120, 222] on button "Natural" at bounding box center [1115, 221] width 58 height 23
click at [1076, 228] on button "Black" at bounding box center [1053, 221] width 48 height 23
click at [1008, 228] on button "White" at bounding box center [995, 221] width 48 height 23
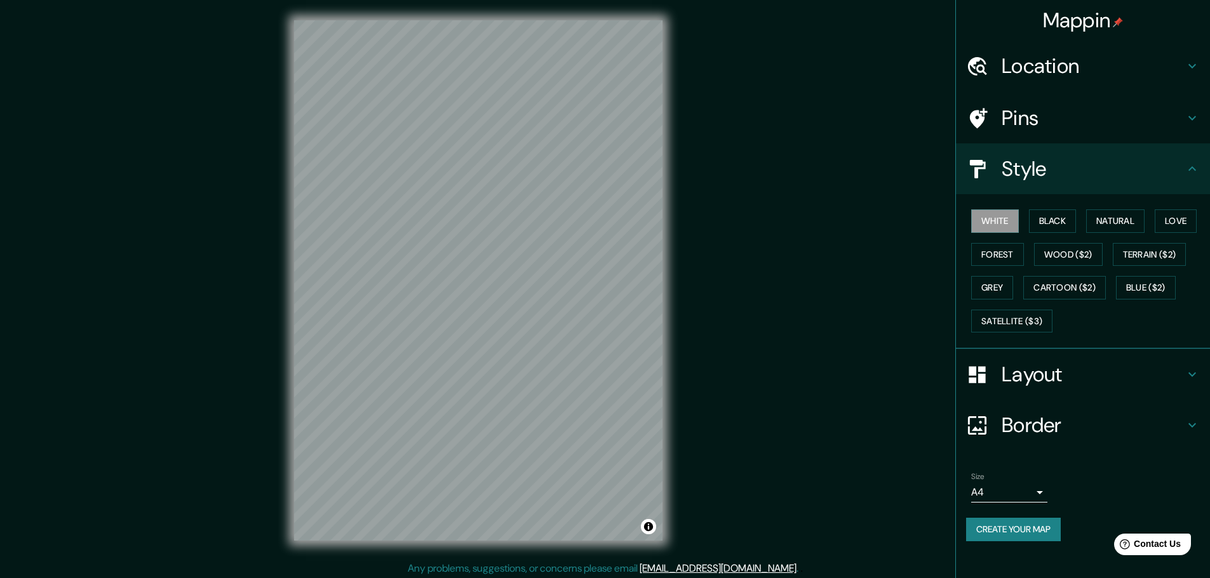
click at [1062, 233] on div "White Black Natural Love Forest Wood ($2) Terrain ($2) Grey Cartoon ($2) Blue (…" at bounding box center [1088, 270] width 244 height 133
click at [1066, 222] on button "Black" at bounding box center [1053, 221] width 48 height 23
click at [1118, 217] on button "Natural" at bounding box center [1115, 221] width 58 height 23
click at [991, 213] on button "White" at bounding box center [995, 221] width 48 height 23
click at [1048, 214] on button "Black" at bounding box center [1053, 221] width 48 height 23
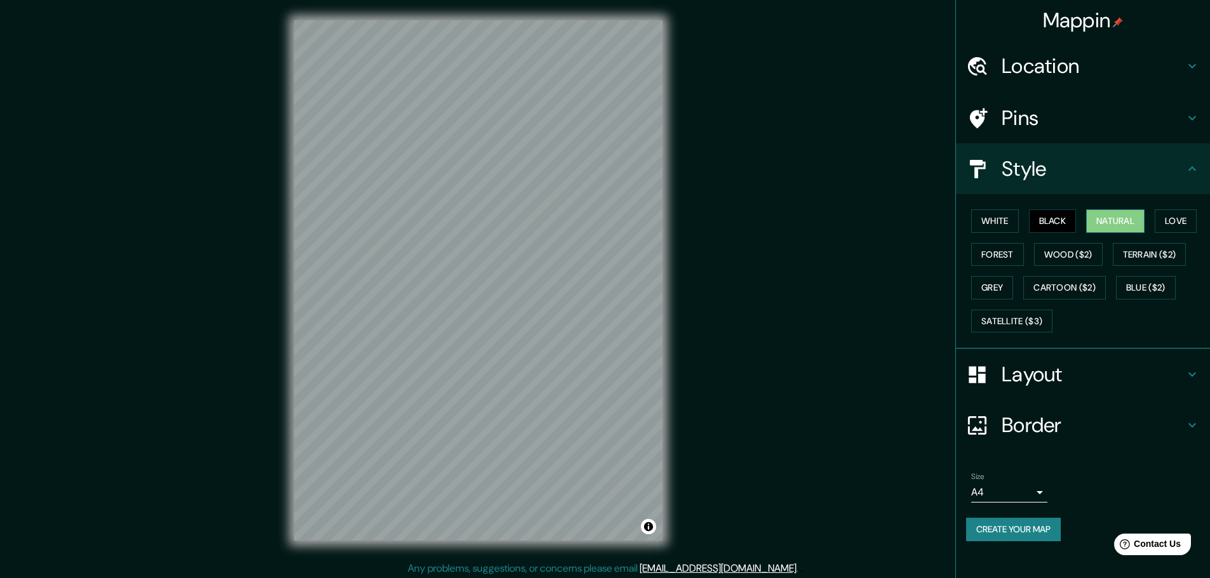
click at [1119, 212] on button "Natural" at bounding box center [1115, 221] width 58 height 23
click at [1188, 218] on button "Love" at bounding box center [1175, 221] width 42 height 23
click at [1114, 218] on button "Natural" at bounding box center [1115, 221] width 58 height 23
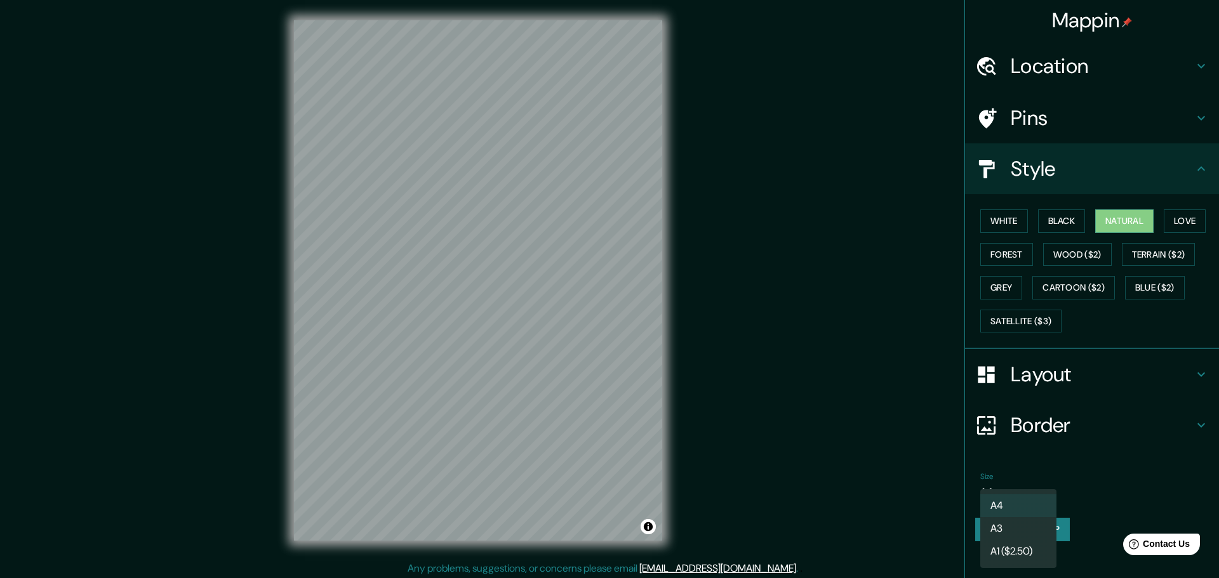
click at [1021, 488] on body "Mappin Location Pins Style White Black Natural Love Forest Wood ($2) Terrain ($…" at bounding box center [609, 289] width 1219 height 578
click at [1015, 528] on li "A3" at bounding box center [1018, 529] width 76 height 23
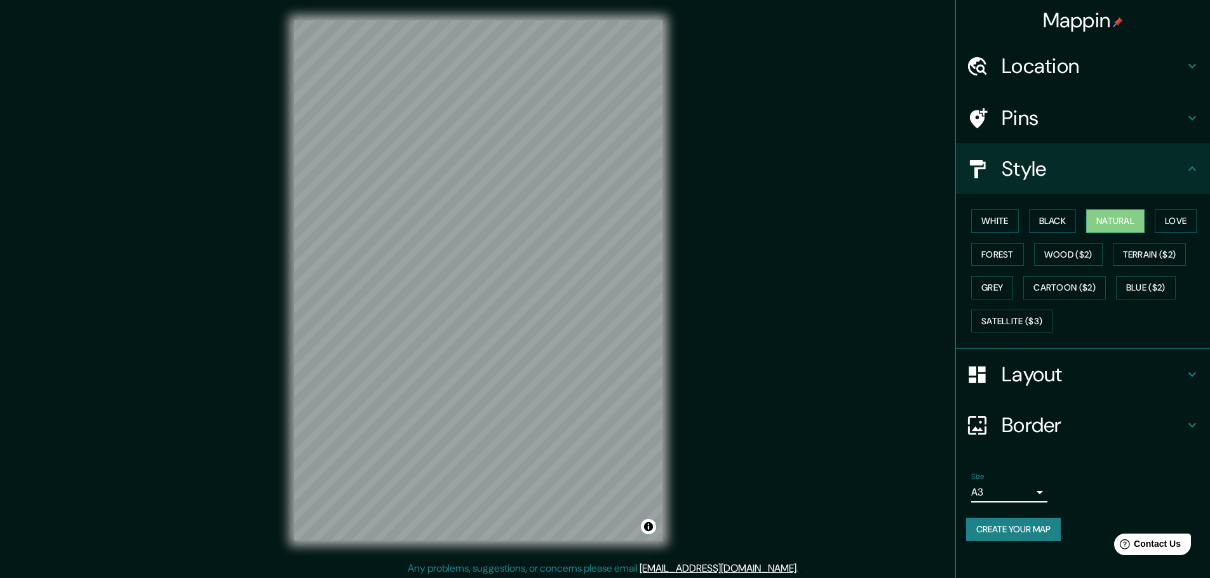
click at [1027, 530] on button "Create your map" at bounding box center [1013, 529] width 95 height 23
